Goal: Task Accomplishment & Management: Manage account settings

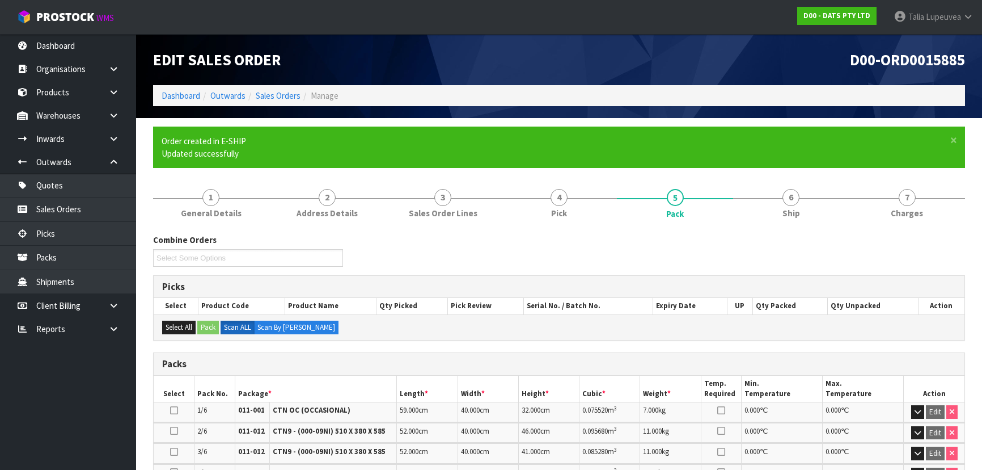
scroll to position [340, 0]
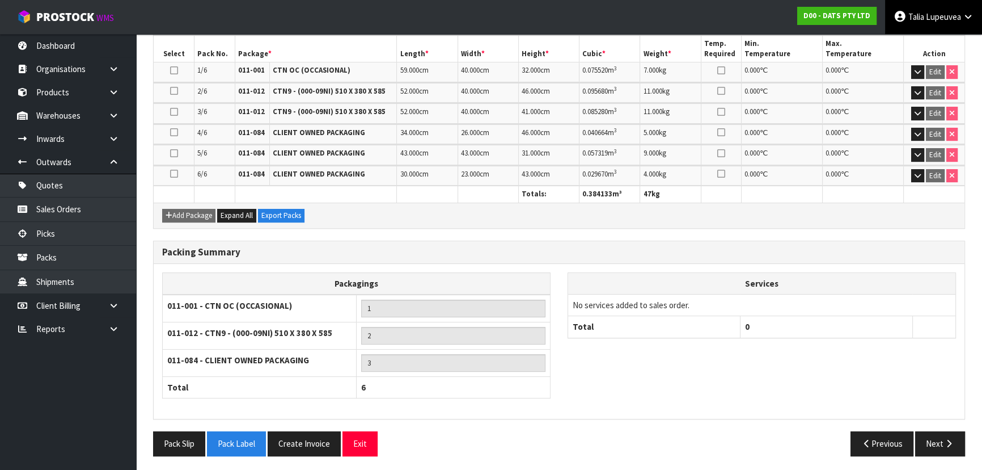
drag, startPoint x: 0, startPoint y: 0, endPoint x: 953, endPoint y: 14, distance: 952.9
click at [953, 14] on span "Lupeuvea" at bounding box center [943, 16] width 35 height 11
click at [936, 44] on link "Logout" at bounding box center [937, 44] width 90 height 15
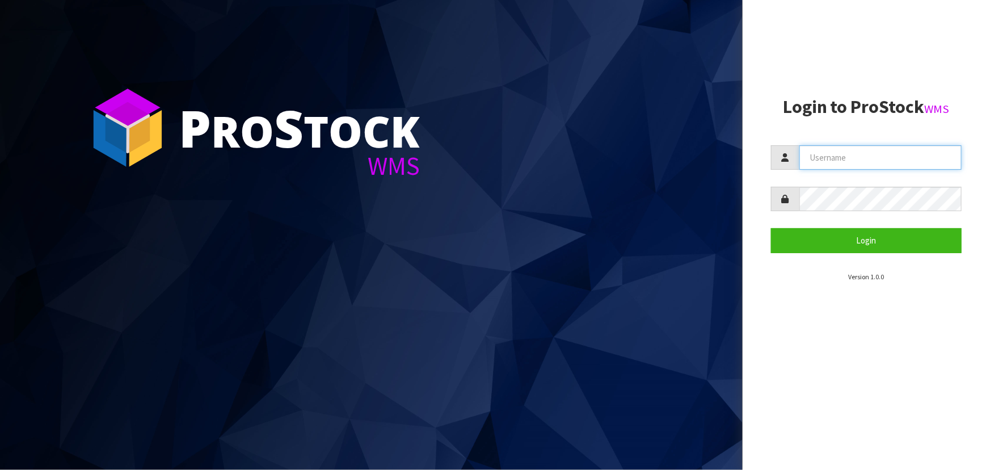
click at [845, 158] on input "text" at bounding box center [880, 157] width 162 height 24
click at [771, 228] on button "Login" at bounding box center [866, 240] width 191 height 24
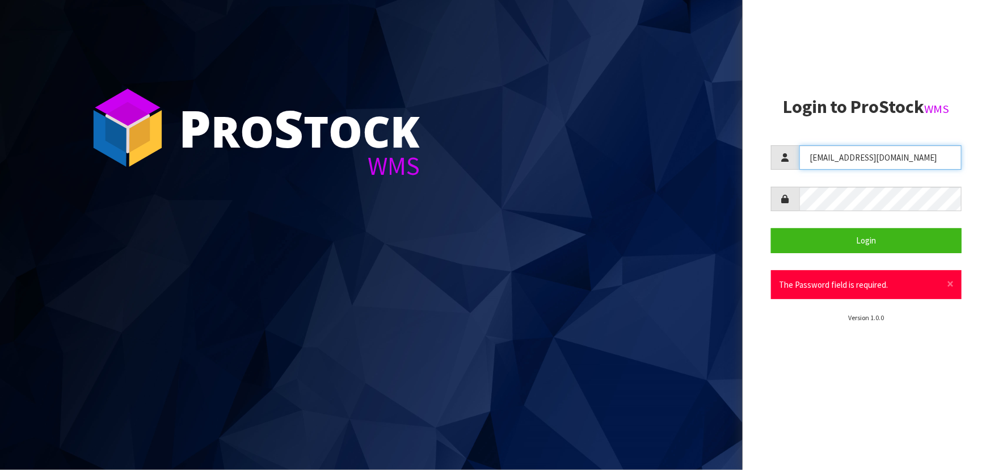
type input "[EMAIL_ADDRESS][DOMAIN_NAME]"
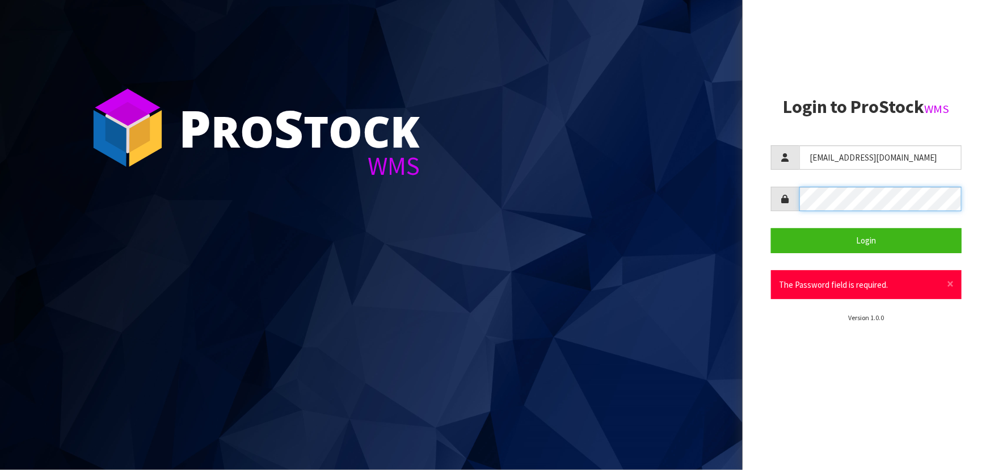
click at [771, 228] on button "Login" at bounding box center [866, 240] width 191 height 24
